Goal: Find specific fact: Find specific fact

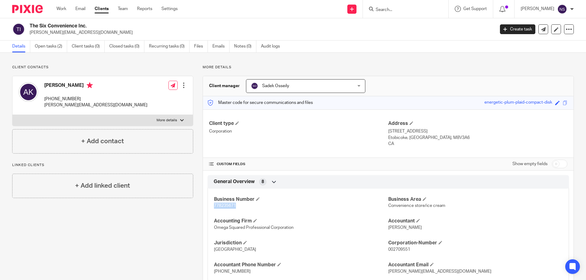
scroll to position [31, 0]
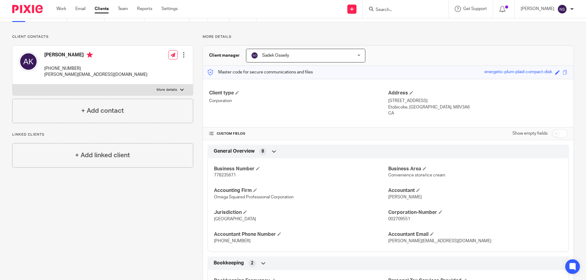
click at [403, 12] on input "Search" at bounding box center [402, 9] width 55 height 5
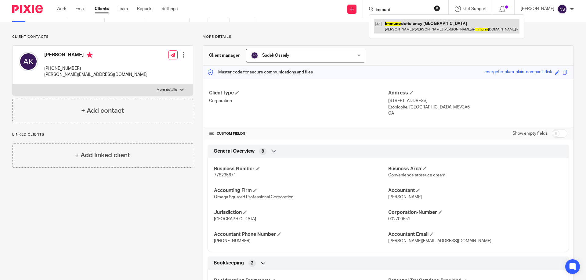
type input "immuni"
click at [402, 23] on link at bounding box center [446, 26] width 145 height 14
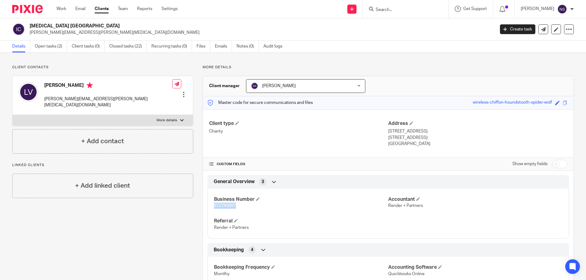
drag, startPoint x: 239, startPoint y: 204, endPoint x: 208, endPoint y: 207, distance: 31.0
click at [208, 207] on div "Business Number 872760897 Accountant Render + Partners Referral Render + Partne…" at bounding box center [387, 211] width 361 height 55
copy span "872760897"
click at [397, 5] on div at bounding box center [405, 9] width 85 height 18
click at [398, 9] on input "Search" at bounding box center [402, 9] width 55 height 5
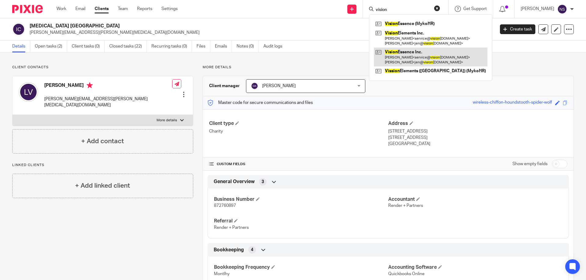
type input "vision"
click at [412, 53] on link at bounding box center [430, 57] width 113 height 19
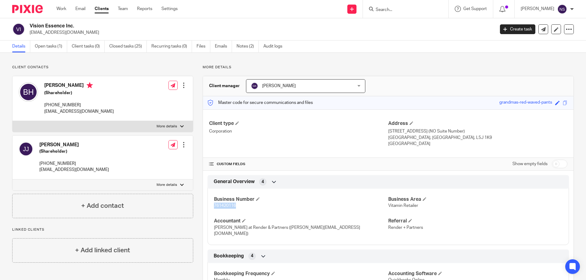
drag, startPoint x: 241, startPoint y: 204, endPoint x: 208, endPoint y: 206, distance: 32.7
click at [208, 206] on div "Business Number 761420116 Business Area Vitamin Retailer Accountant Ernesto Spe…" at bounding box center [387, 214] width 361 height 61
copy span "761420116"
drag, startPoint x: 382, startPoint y: 8, endPoint x: 378, endPoint y: 5, distance: 4.3
click at [381, 8] on input "Search" at bounding box center [402, 9] width 55 height 5
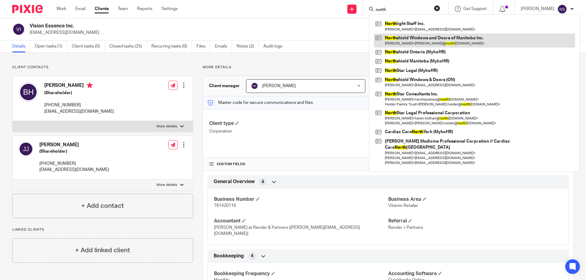
type input "north"
click at [451, 37] on link at bounding box center [474, 41] width 201 height 14
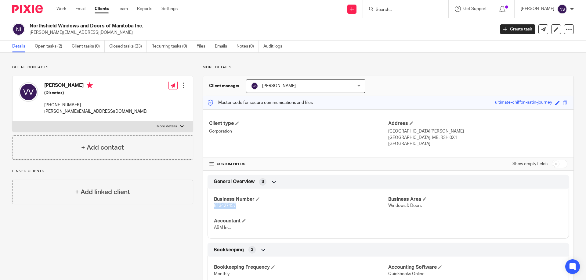
drag, startPoint x: 239, startPoint y: 206, endPoint x: 209, endPoint y: 207, distance: 30.5
click at [209, 207] on div "Business Number 813427457 Business Area Windows & Doors Accountant ABM Inc." at bounding box center [387, 211] width 361 height 55
copy span "813427457"
click at [388, 9] on input "Search" at bounding box center [402, 9] width 55 height 5
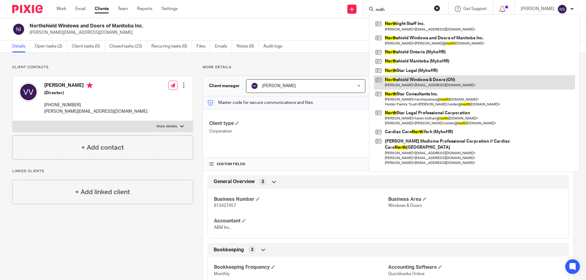
type input "noth"
click at [434, 76] on link at bounding box center [474, 82] width 201 height 14
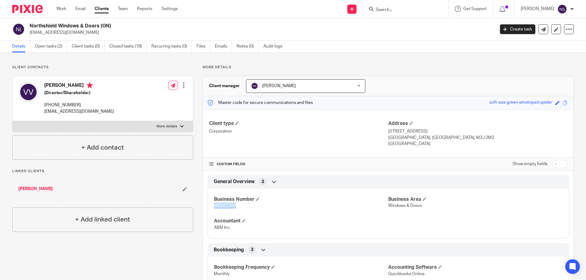
drag, startPoint x: 243, startPoint y: 206, endPoint x: 194, endPoint y: 207, distance: 48.8
copy span "885855304"
click at [418, 8] on input "Search" at bounding box center [402, 9] width 55 height 5
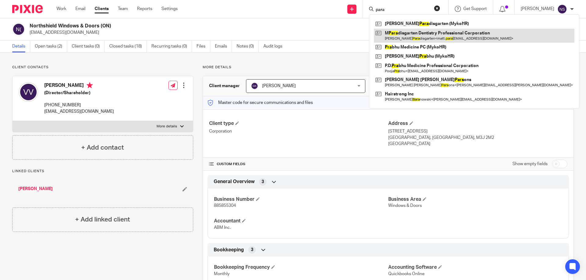
type input "para"
click at [422, 31] on link at bounding box center [474, 36] width 200 height 14
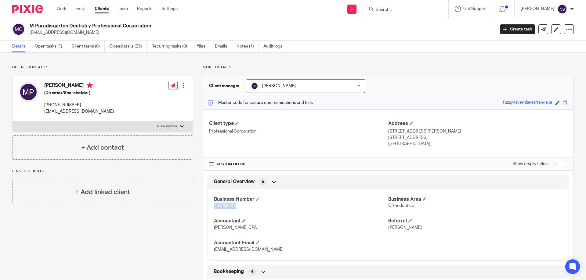
drag, startPoint x: 233, startPoint y: 207, endPoint x: 203, endPoint y: 209, distance: 30.3
click at [203, 209] on div "General Overview 5 Business Number 761588144 Business Area Orthodontics Account…" at bounding box center [388, 217] width 370 height 85
copy span "761588144"
click at [389, 7] on input "Search" at bounding box center [402, 9] width 55 height 5
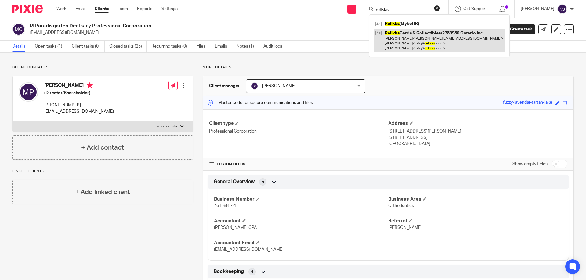
type input "relikks"
click at [399, 32] on link at bounding box center [439, 41] width 131 height 24
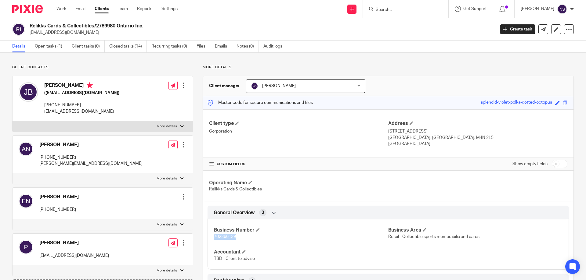
drag, startPoint x: 237, startPoint y: 236, endPoint x: 204, endPoint y: 237, distance: 32.7
click at [204, 237] on div "General Overview 3 Business Number 702366139 Business Area Retail - Collectible…" at bounding box center [388, 238] width 370 height 64
copy span "702366139"
click at [405, 9] on input "Search" at bounding box center [402, 9] width 55 height 5
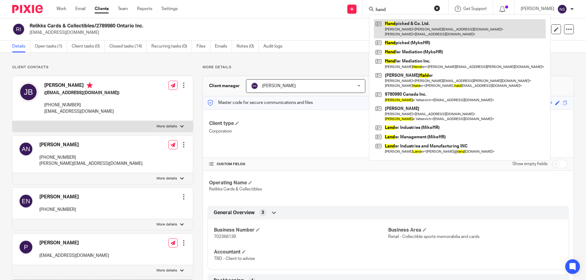
type input "hand"
click at [411, 23] on link at bounding box center [460, 28] width 172 height 19
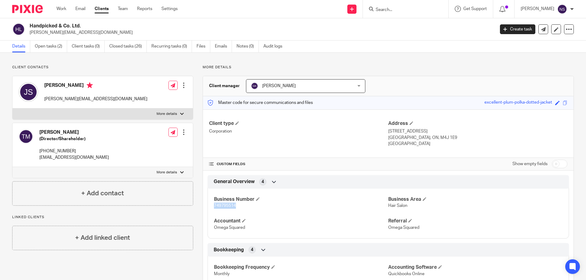
drag, startPoint x: 238, startPoint y: 206, endPoint x: 208, endPoint y: 205, distance: 29.6
click at [208, 205] on div "Business Number 749795514 Business Area Hair Salon Accountant [GEOGRAPHIC_DATA]…" at bounding box center [387, 211] width 361 height 55
copy span "749795514"
click at [387, 10] on input "Search" at bounding box center [402, 9] width 55 height 5
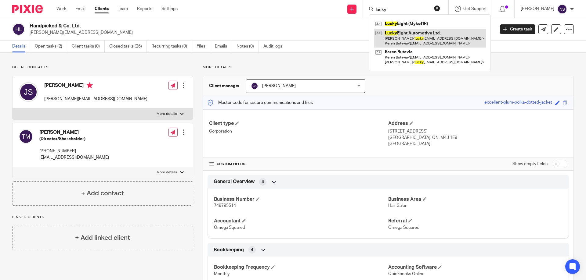
type input "lucky"
click at [418, 31] on link at bounding box center [430, 38] width 112 height 19
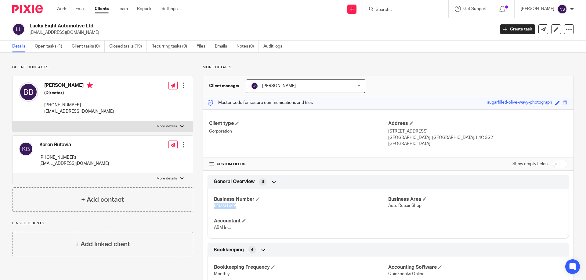
drag, startPoint x: 235, startPoint y: 204, endPoint x: 200, endPoint y: 207, distance: 35.8
copy span "846031649"
click at [423, 8] on input "Search" at bounding box center [402, 9] width 55 height 5
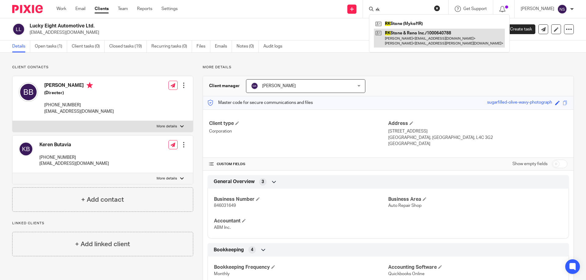
type input "rk"
click at [406, 31] on link at bounding box center [439, 38] width 131 height 19
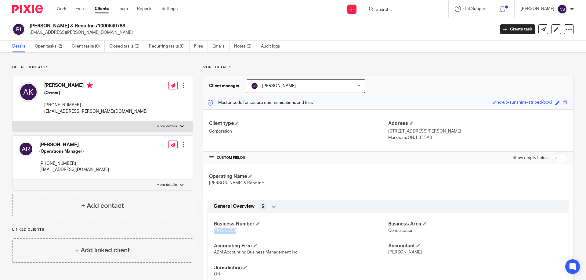
drag, startPoint x: 239, startPoint y: 231, endPoint x: 197, endPoint y: 235, distance: 42.3
copy span "791713753"
click at [387, 9] on input "Search" at bounding box center [402, 9] width 55 height 5
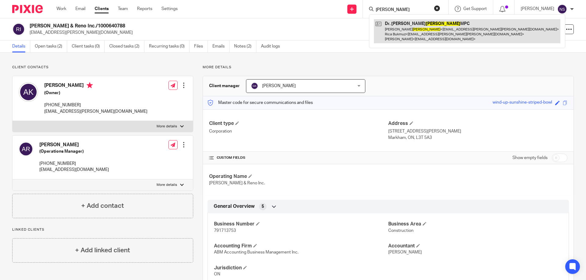
type input "berger"
click at [402, 23] on link at bounding box center [467, 31] width 186 height 24
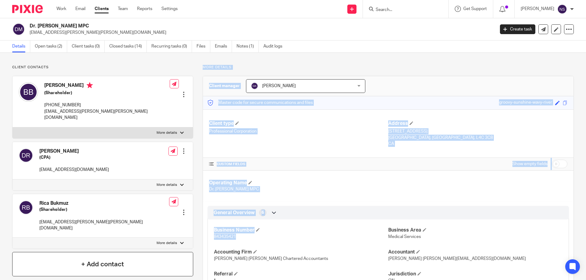
drag, startPoint x: 238, startPoint y: 237, endPoint x: 186, endPoint y: 241, distance: 52.1
click at [263, 235] on p "843435421" at bounding box center [301, 237] width 174 height 6
drag, startPoint x: 241, startPoint y: 241, endPoint x: 237, endPoint y: 242, distance: 4.8
click at [241, 241] on div "Business Number 843435421 Business Area Medical Services Accounting Firm Foster…" at bounding box center [387, 253] width 361 height 77
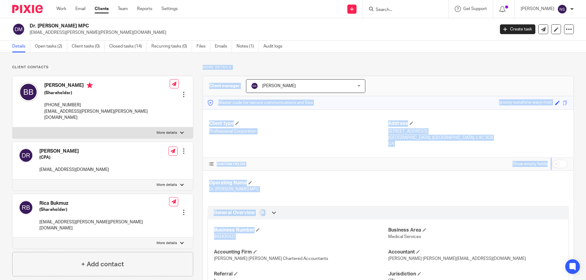
click at [224, 237] on span "843435421" at bounding box center [225, 237] width 22 height 4
click at [222, 228] on h4 "Business Number" at bounding box center [301, 230] width 174 height 6
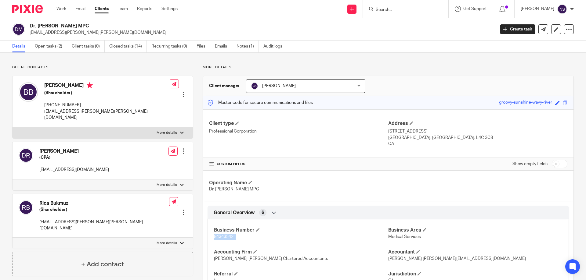
drag, startPoint x: 237, startPoint y: 237, endPoint x: 210, endPoint y: 239, distance: 27.0
click at [210, 239] on div "Business Number 843435421 Business Area Medical Services Accounting Firm Foster…" at bounding box center [387, 253] width 361 height 77
copy span "843435421"
click at [395, 12] on input "Search" at bounding box center [402, 9] width 55 height 5
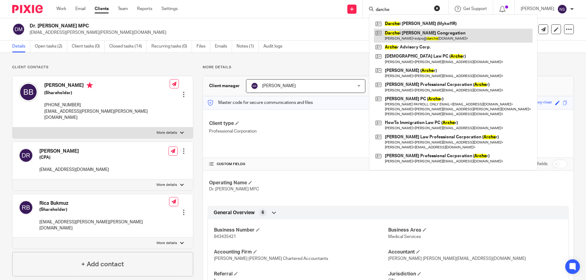
type input "darche"
click at [398, 35] on link at bounding box center [453, 36] width 159 height 14
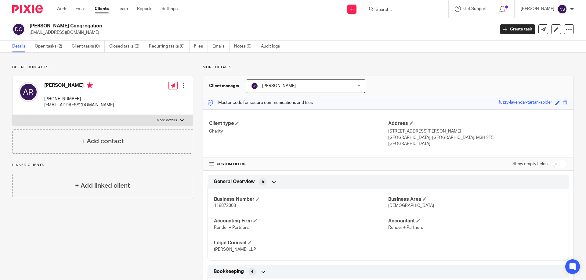
drag, startPoint x: 242, startPoint y: 207, endPoint x: 190, endPoint y: 208, distance: 51.9
click at [256, 210] on div "Business Number 118872308 Business Area Synagogue Accounting Firm Render + Part…" at bounding box center [387, 222] width 361 height 77
click at [225, 206] on span "118872308" at bounding box center [225, 206] width 22 height 4
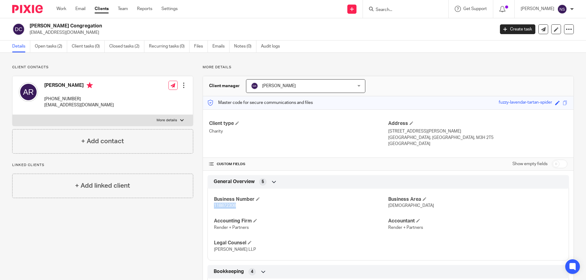
drag, startPoint x: 236, startPoint y: 204, endPoint x: 208, endPoint y: 206, distance: 27.5
click at [208, 206] on div "Business Number 118872308 Business Area Synagogue Accounting Firm Render + Part…" at bounding box center [387, 222] width 361 height 77
copy span "118872308"
click at [389, 12] on input "Search" at bounding box center [402, 9] width 55 height 5
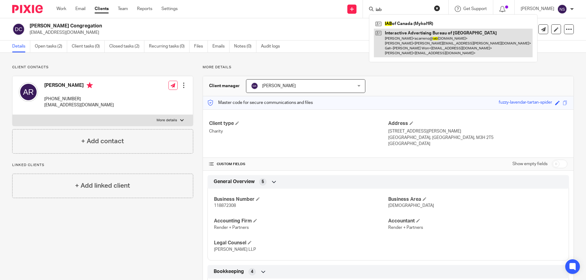
type input "iab"
click at [399, 31] on link at bounding box center [453, 43] width 159 height 29
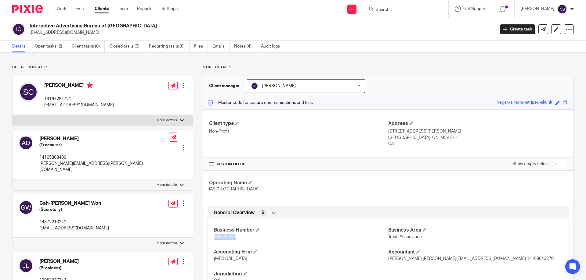
drag, startPoint x: 238, startPoint y: 236, endPoint x: 209, endPoint y: 237, distance: 28.7
click at [209, 237] on div "Business Number 892744228 Business Area Trade Association Accounting Firm [MEDI…" at bounding box center [387, 253] width 361 height 77
copy span "892744228"
click at [405, 13] on div at bounding box center [405, 9] width 85 height 18
click at [396, 9] on input "Search" at bounding box center [402, 9] width 55 height 5
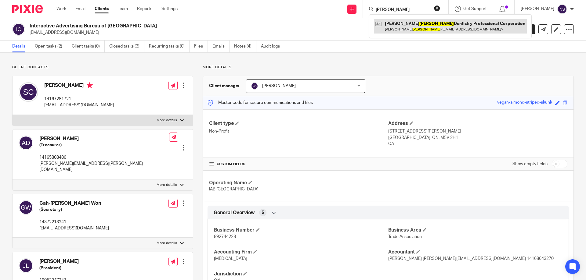
type input "spillane"
click at [408, 23] on link at bounding box center [450, 26] width 153 height 14
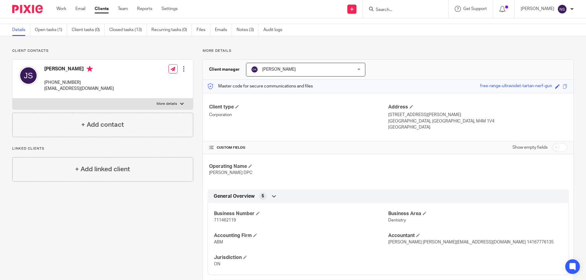
scroll to position [31, 0]
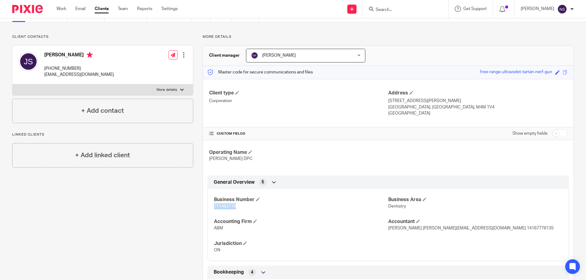
drag, startPoint x: 238, startPoint y: 206, endPoint x: 199, endPoint y: 206, distance: 39.0
copy span "711462119"
click at [390, 8] on input "Search" at bounding box center [402, 9] width 55 height 5
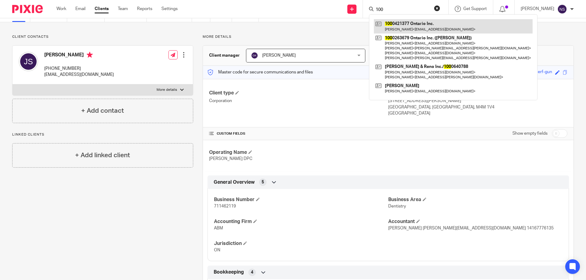
type input "100"
click at [422, 25] on link at bounding box center [453, 26] width 159 height 14
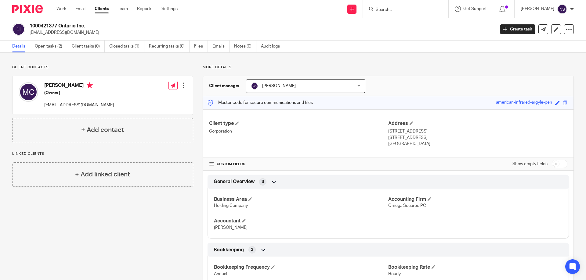
click at [409, 10] on input "Search" at bounding box center [402, 9] width 55 height 5
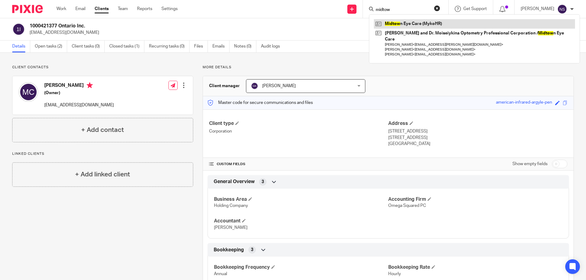
type input "midtow"
click at [411, 21] on link at bounding box center [474, 23] width 201 height 9
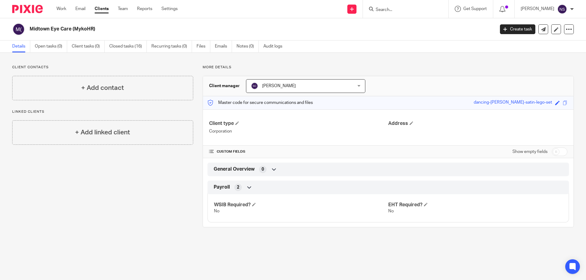
click at [410, 9] on input "Search" at bounding box center [402, 9] width 55 height 5
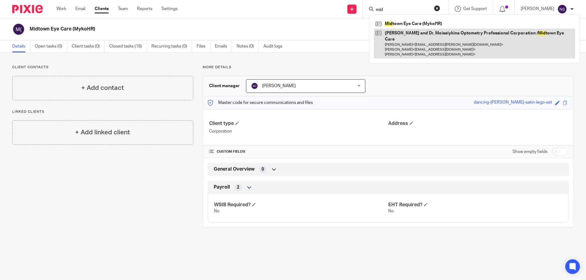
type input "mid"
click at [422, 33] on link at bounding box center [474, 44] width 201 height 30
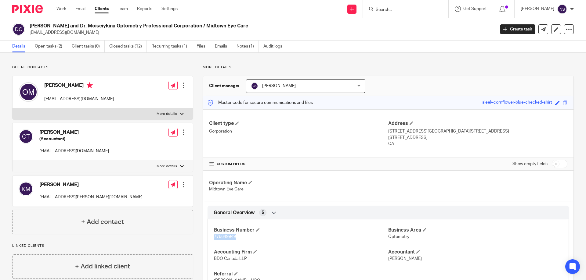
drag, startPoint x: 238, startPoint y: 237, endPoint x: 207, endPoint y: 237, distance: 31.4
click at [207, 237] on div "Business Number 776649949 Business Area Optometry Accounting Firm BDO Canada LL…" at bounding box center [387, 253] width 361 height 77
copy span "776649949"
click at [389, 10] on input "Search" at bounding box center [402, 9] width 55 height 5
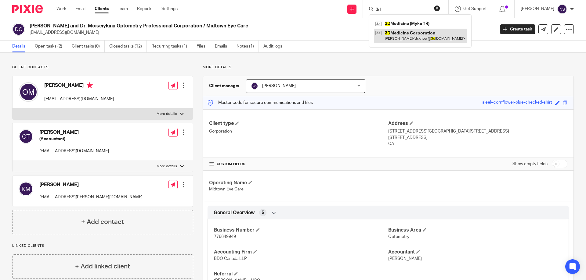
type input "3d"
click at [404, 32] on link at bounding box center [420, 36] width 93 height 14
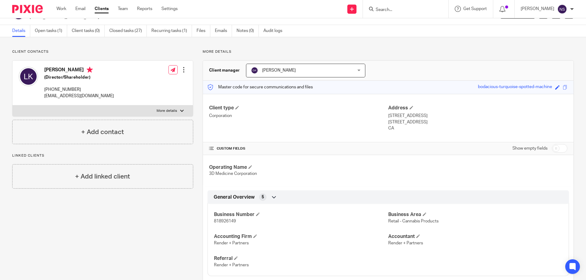
scroll to position [31, 0]
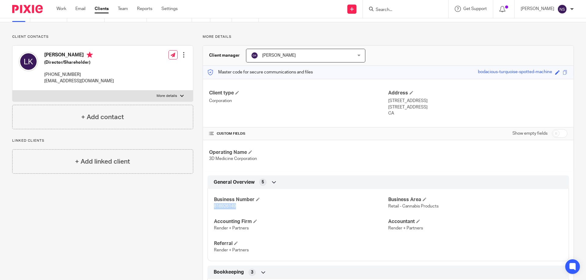
drag, startPoint x: 237, startPoint y: 206, endPoint x: 207, endPoint y: 207, distance: 30.2
click at [207, 207] on div "Business Number 818926149 Business Area Retail - Cannabis Products Accounting F…" at bounding box center [387, 223] width 361 height 77
copy span "818926149"
